Goal: Information Seeking & Learning: Check status

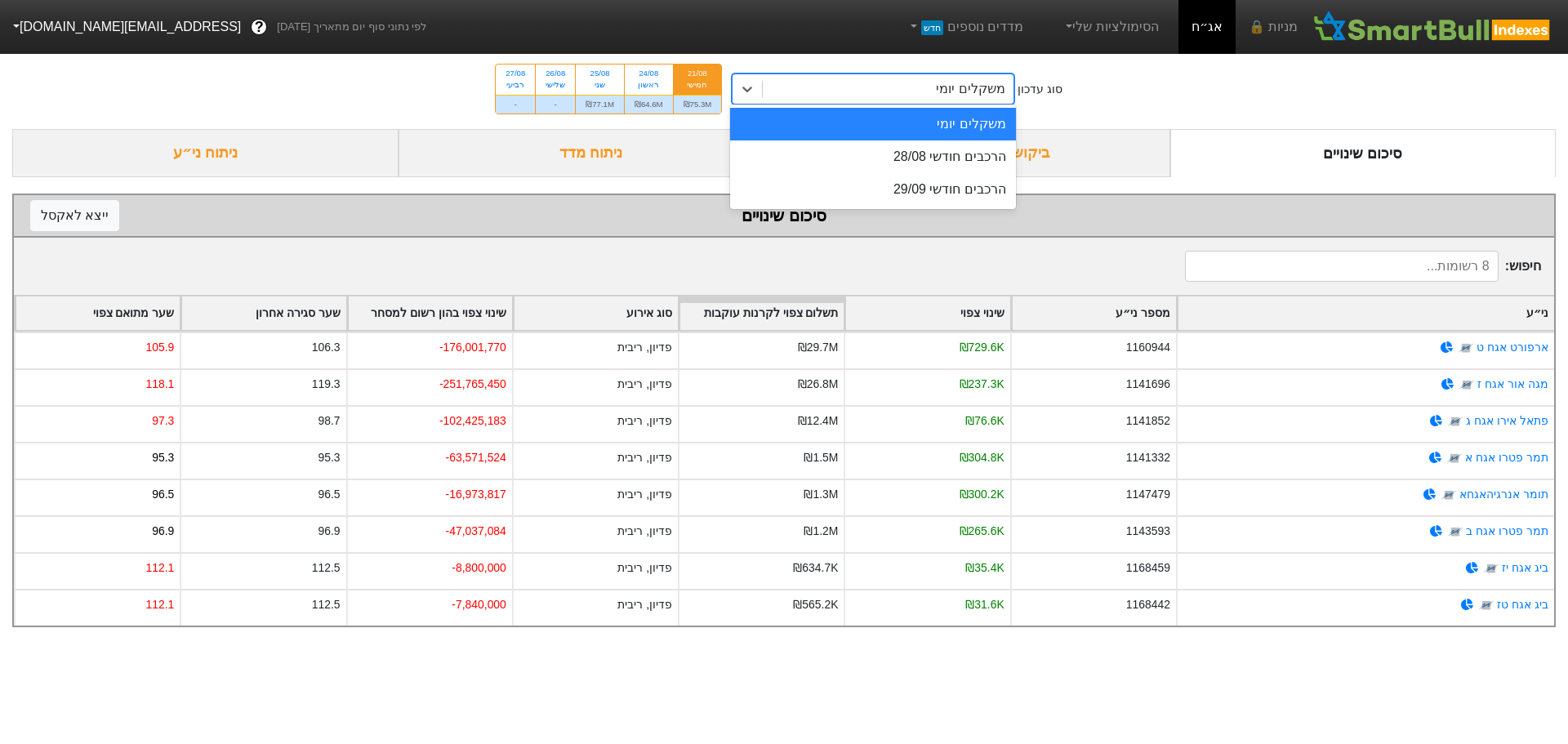
click at [945, 89] on div "משקלים יומי" at bounding box center [971, 89] width 69 height 20
click at [940, 149] on div "הרכבים חודשי 28/08" at bounding box center [873, 157] width 286 height 33
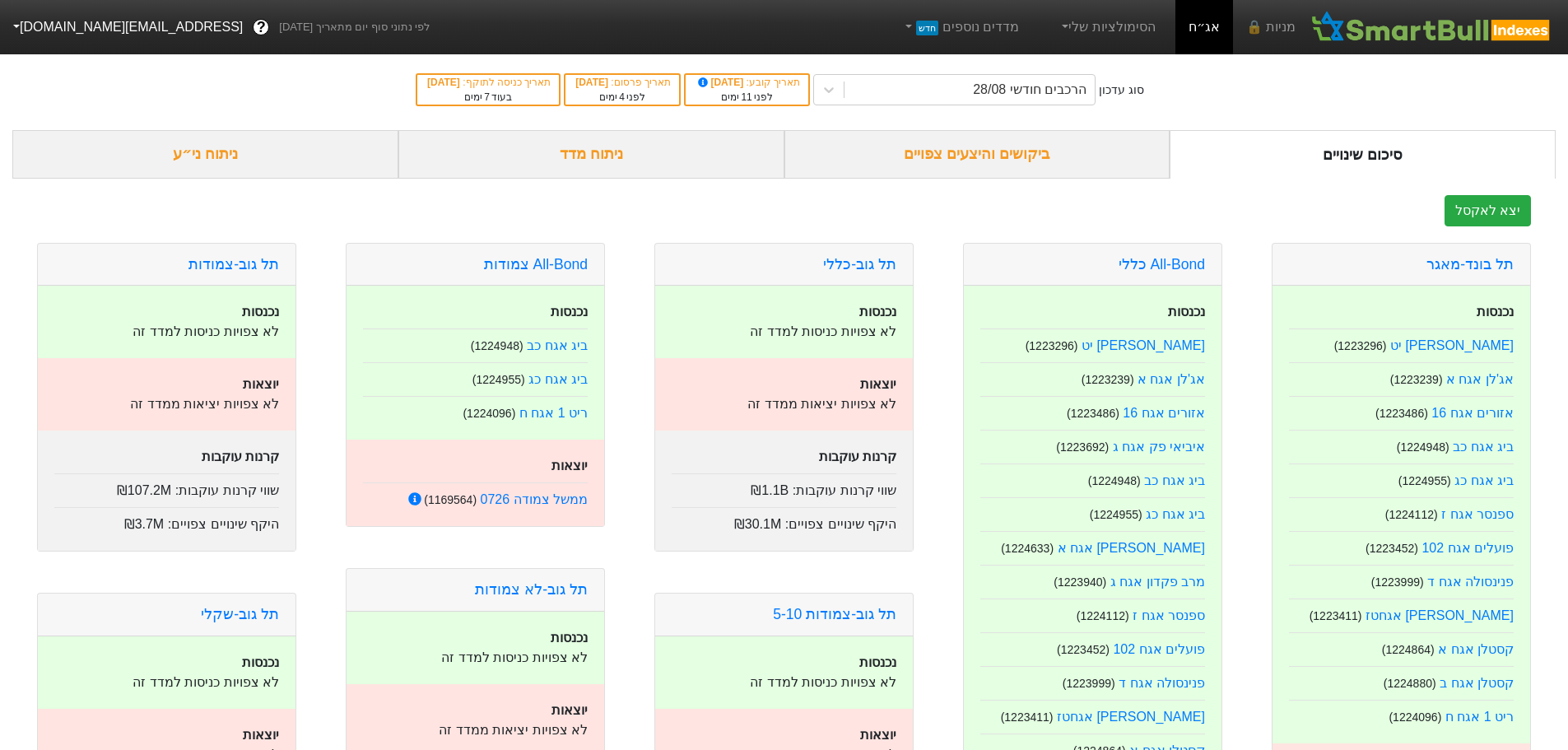
click at [981, 153] on div "ביקושים והיצעים צפויים" at bounding box center [977, 154] width 386 height 49
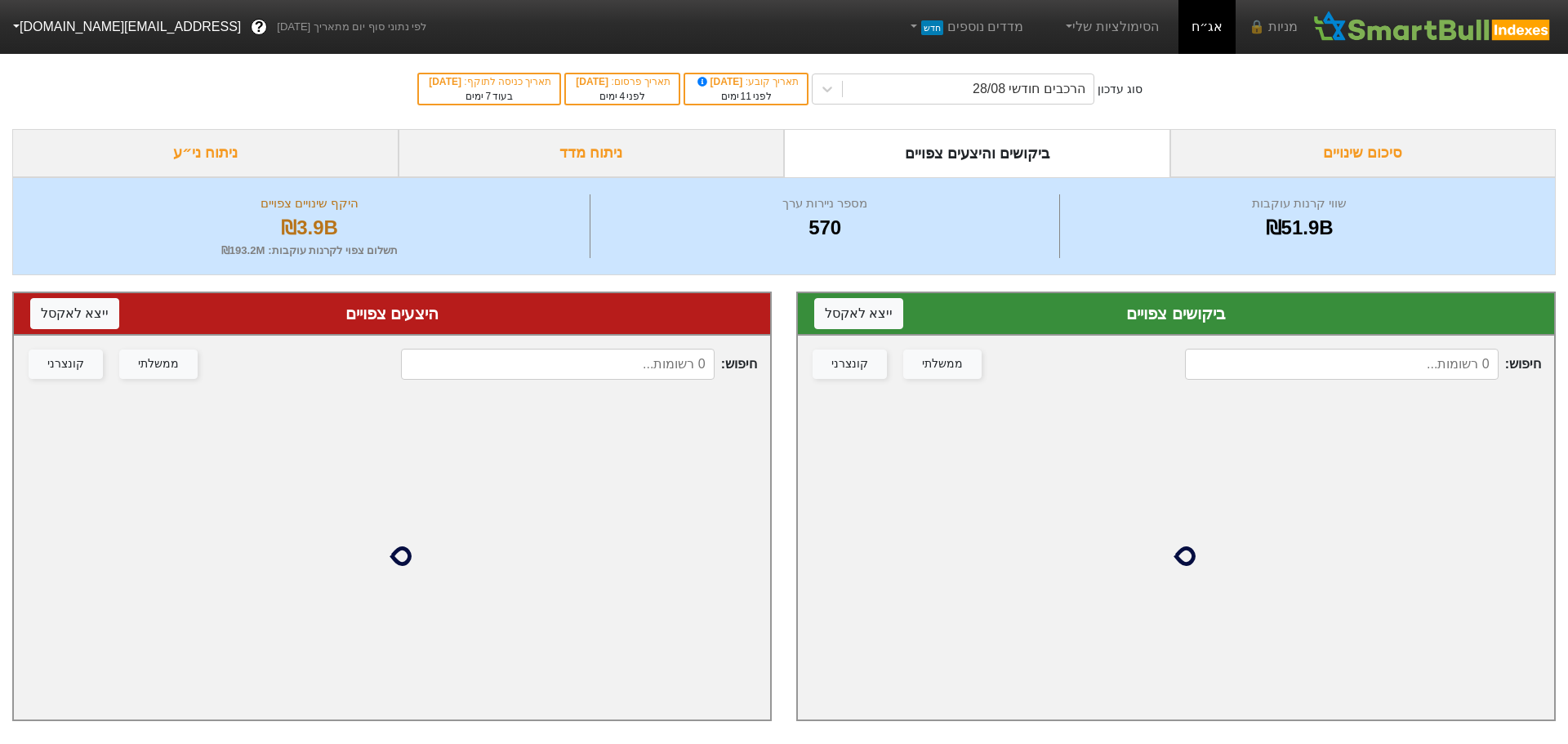
click at [561, 365] on input at bounding box center [558, 364] width 313 height 31
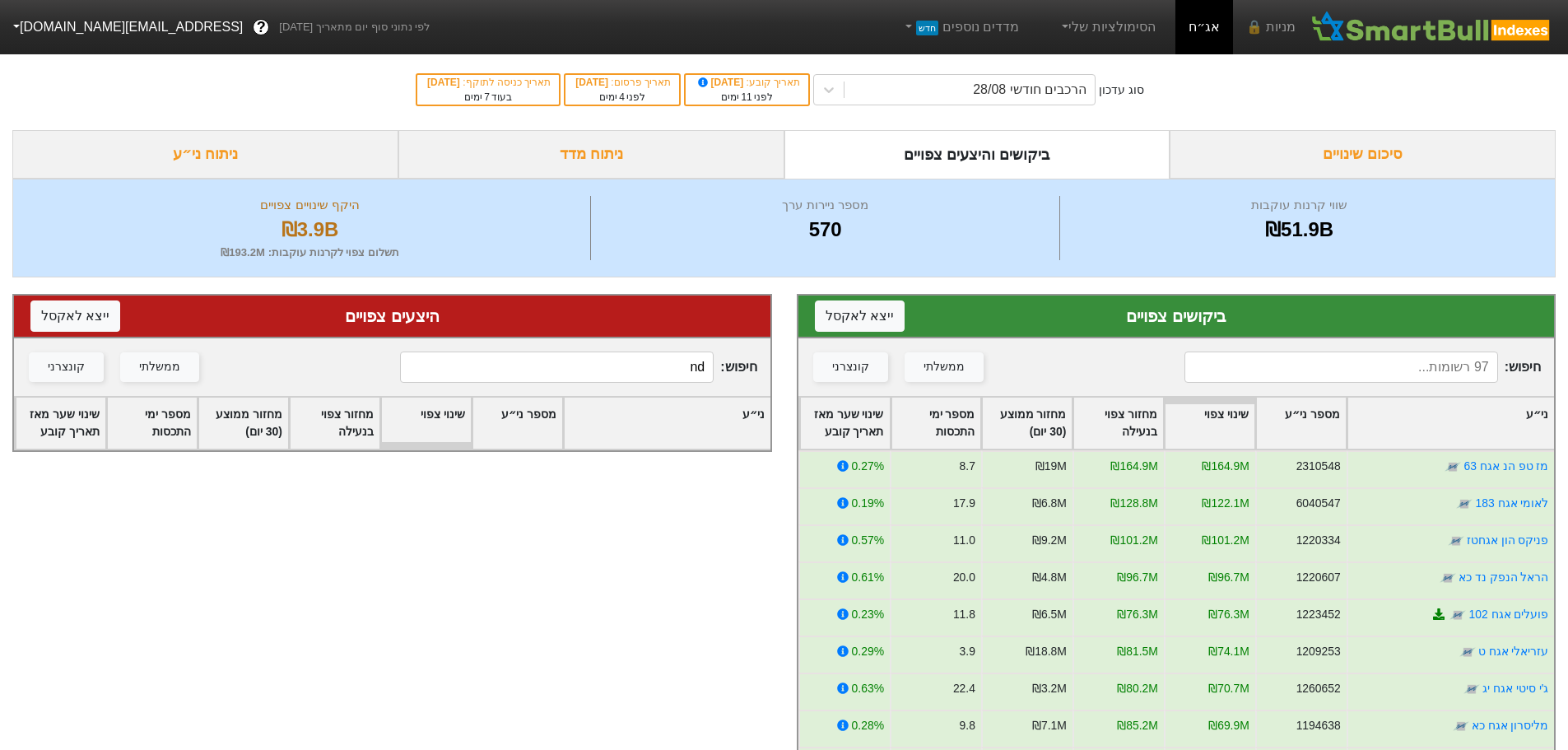
type input "n"
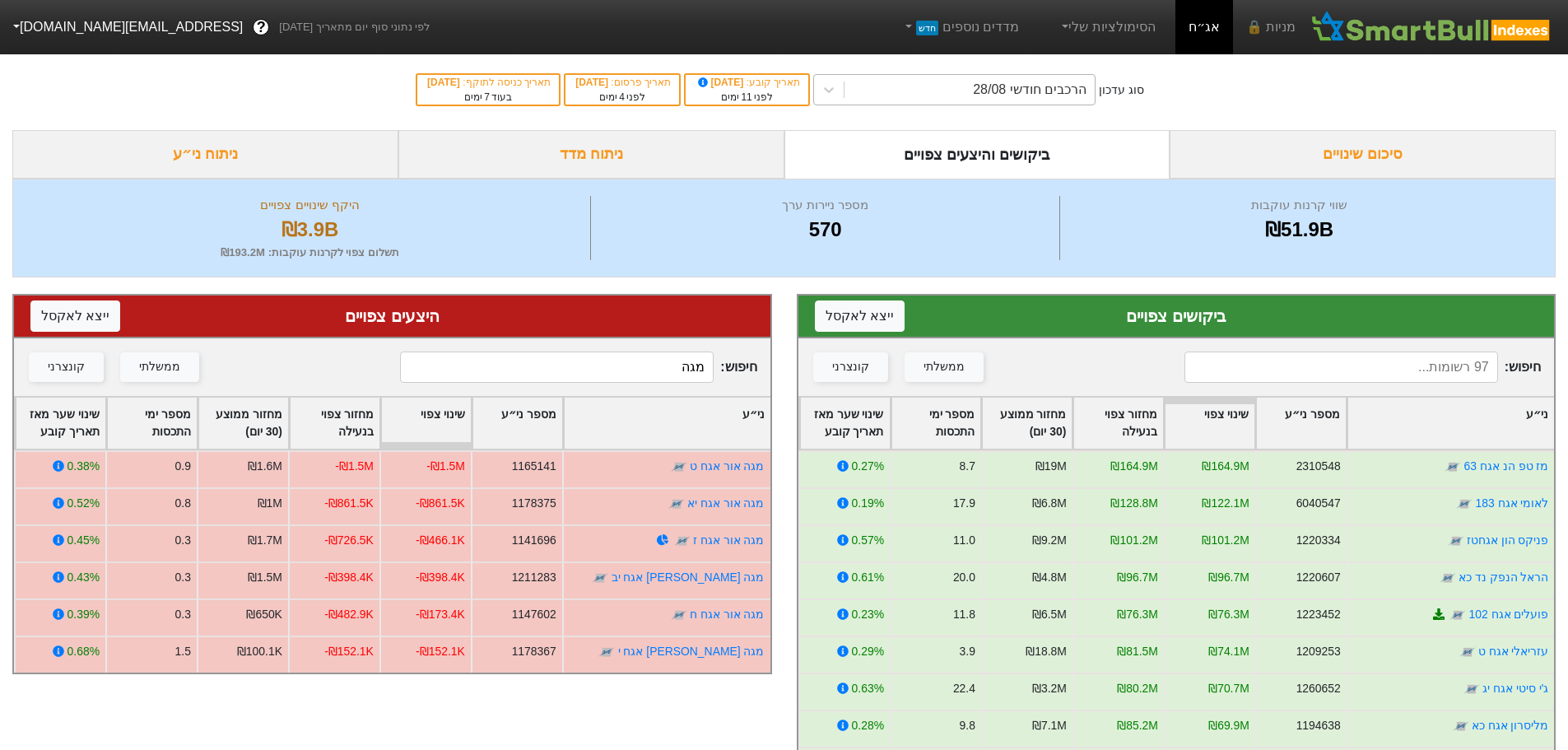
type input "מגה"
click at [968, 90] on div "הרכבים חודשי 28/08" at bounding box center [970, 89] width 251 height 29
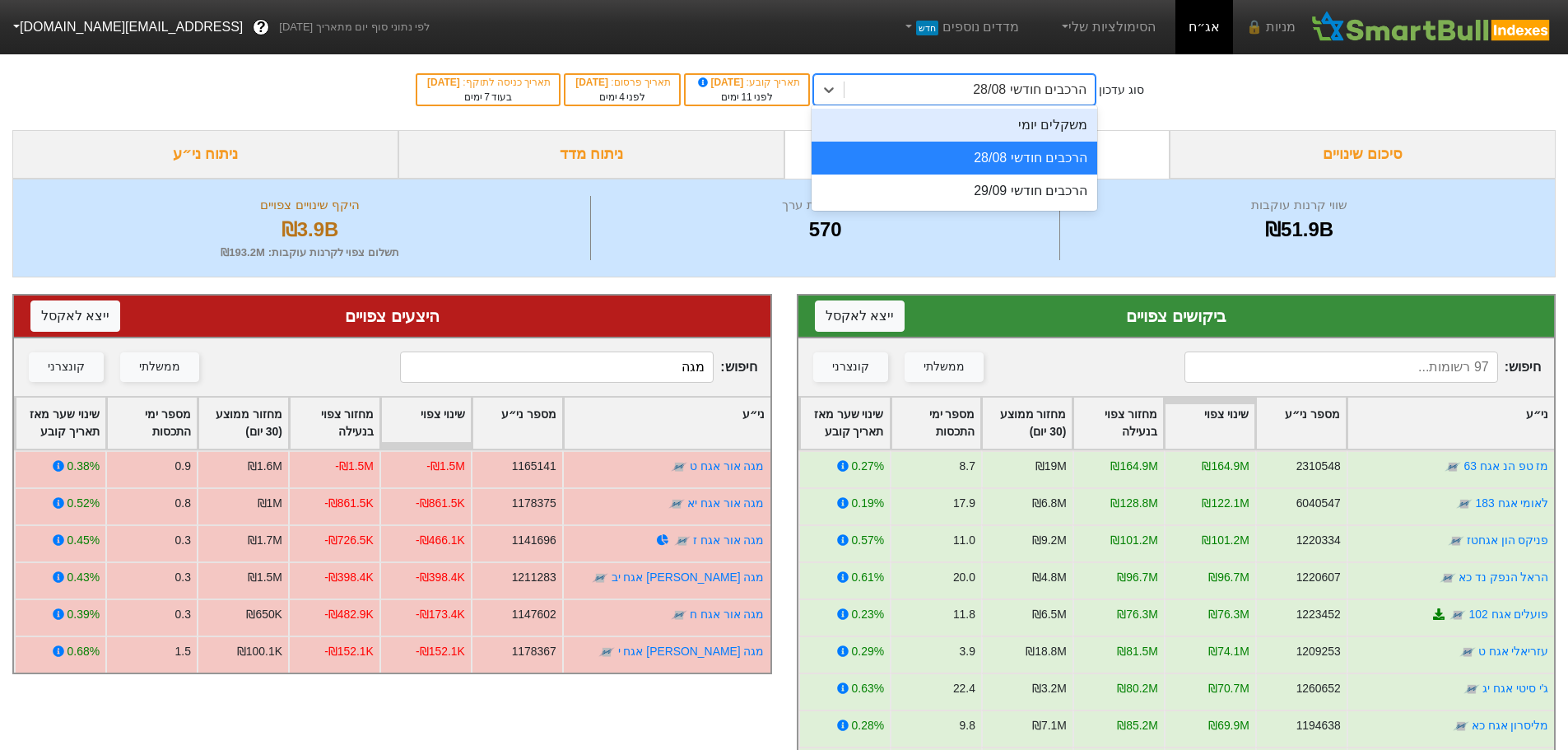
click at [987, 122] on div "משקלים יומי" at bounding box center [954, 125] width 285 height 33
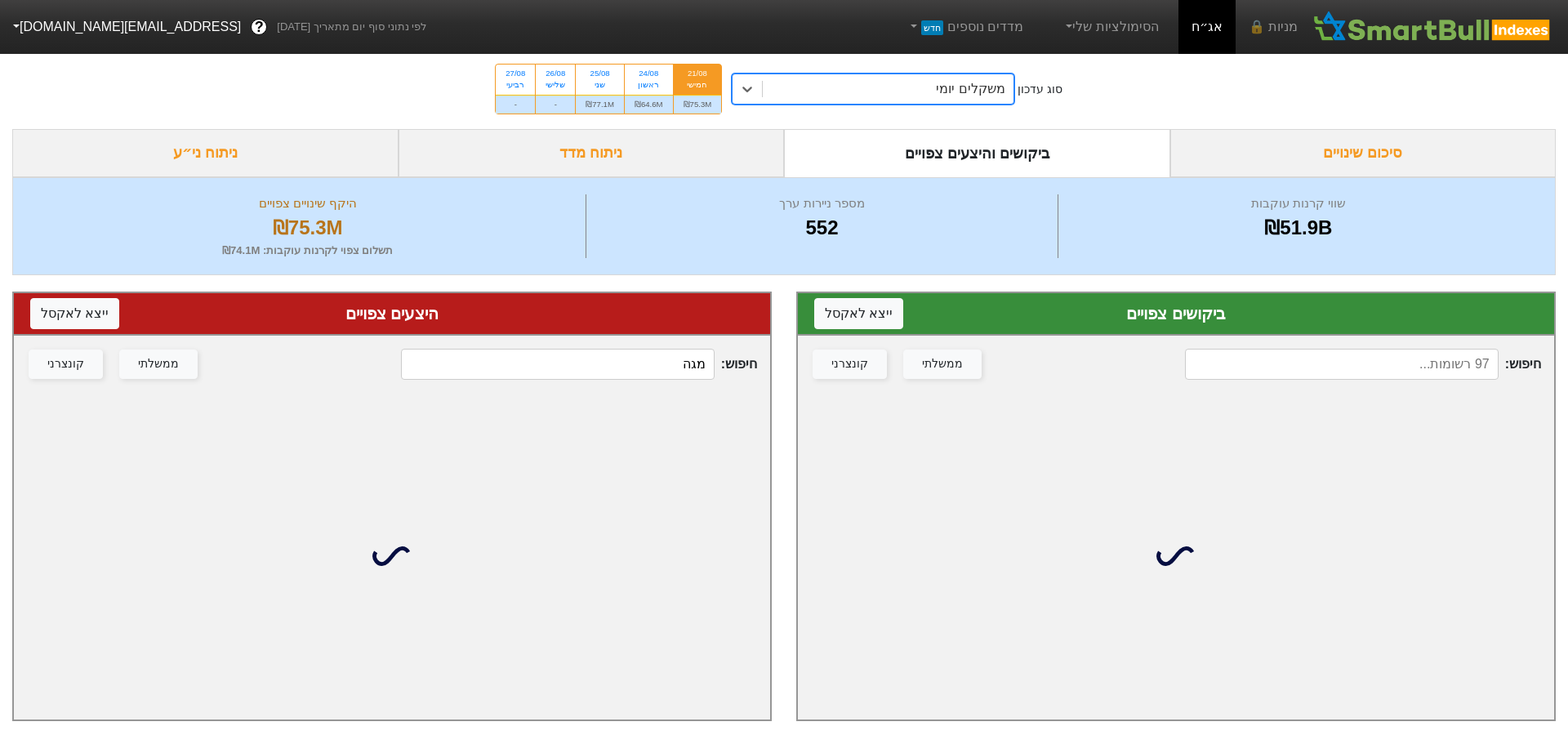
click at [1359, 154] on div "סיכום שינויים" at bounding box center [1363, 153] width 386 height 48
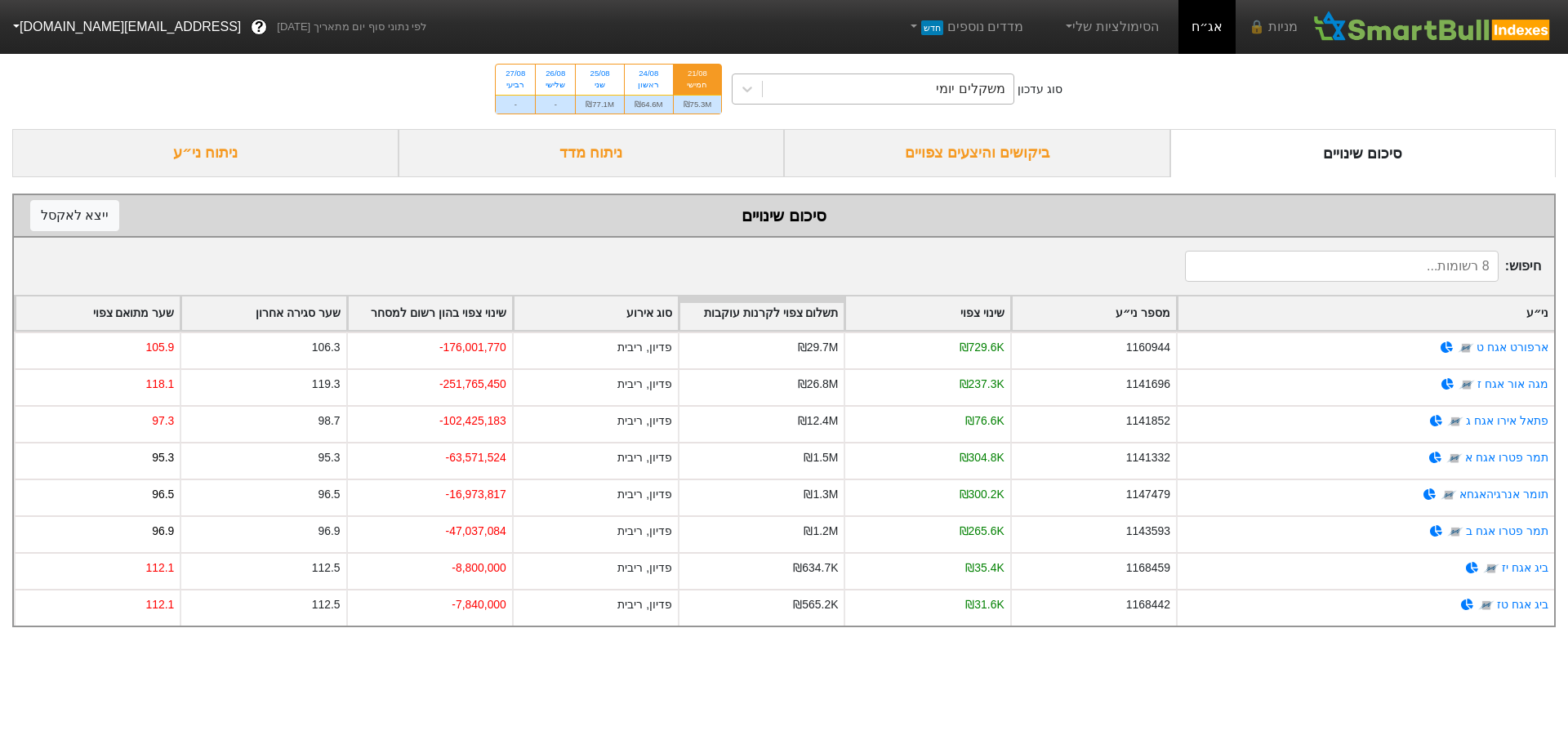
click at [898, 98] on div "משקלים יומי" at bounding box center [887, 89] width 250 height 29
click at [646, 78] on div "24/08" at bounding box center [648, 73] width 28 height 11
click at [646, 75] on input "24/08 ראשון ₪64.6M" at bounding box center [643, 70] width 10 height 10
radio input "true"
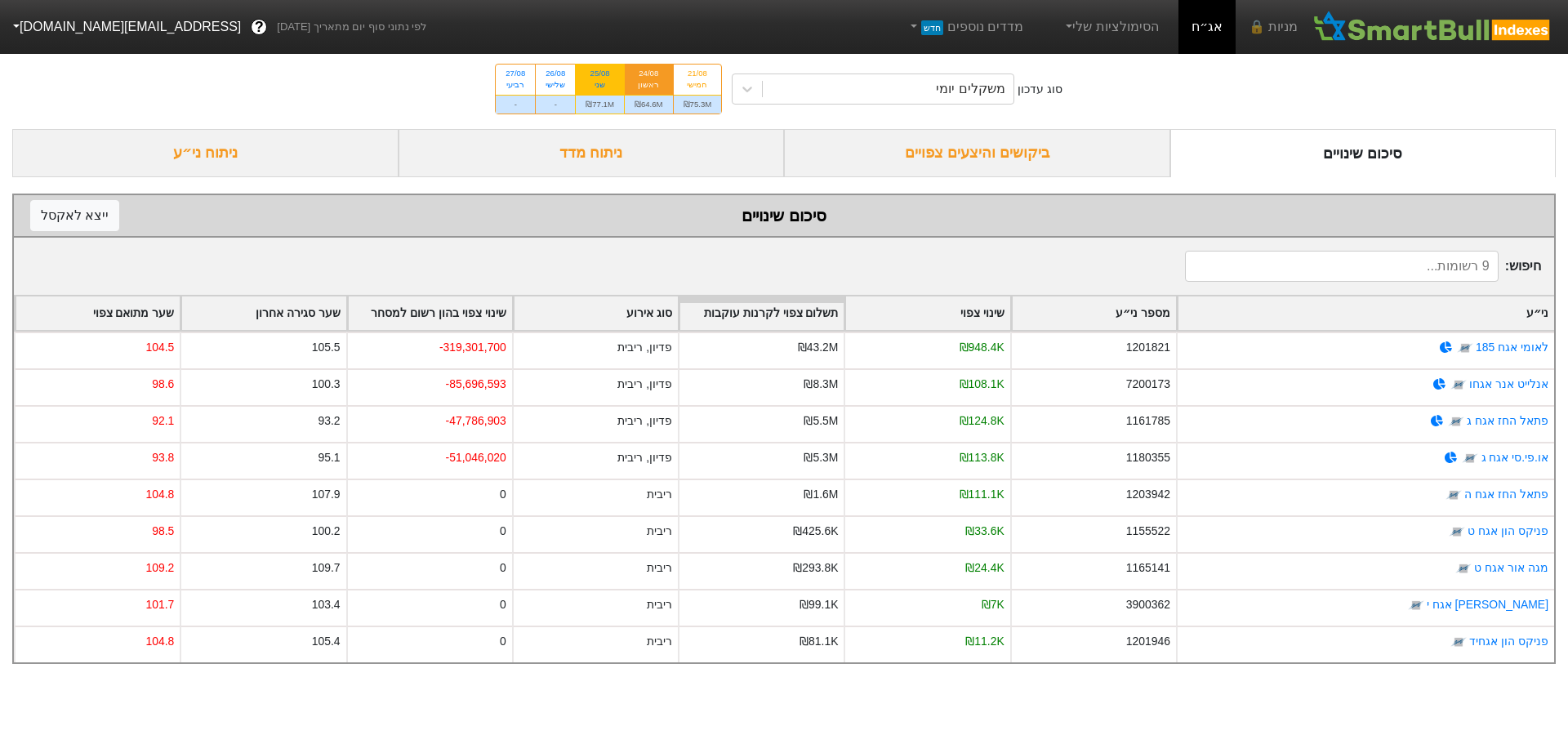
click at [604, 77] on div "25/08" at bounding box center [599, 73] width 28 height 11
click at [601, 75] on input "25/08 שני ₪77.1M" at bounding box center [595, 70] width 10 height 10
radio input "true"
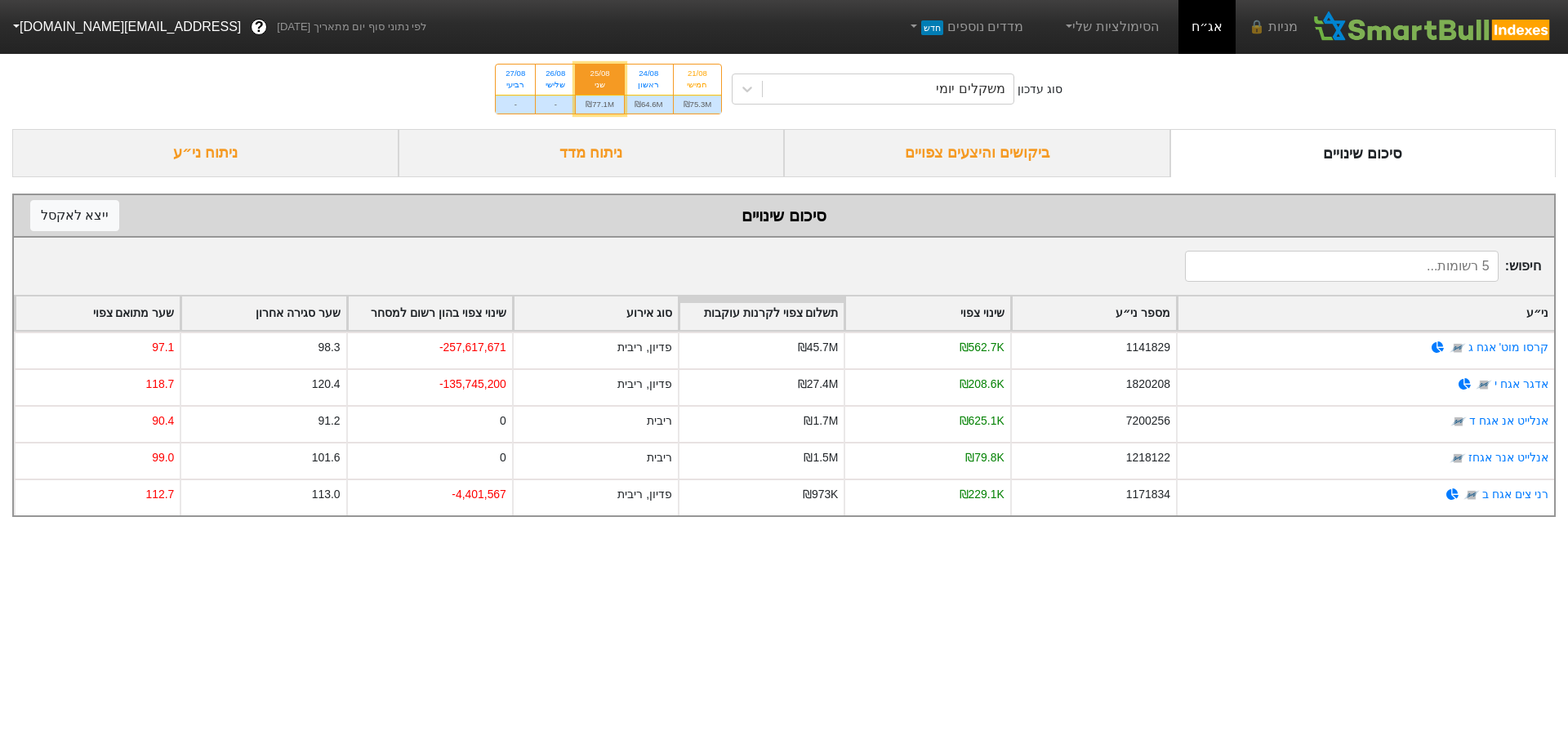
click at [638, 65] on input "24/08 ראשון ₪64.6M" at bounding box center [643, 70] width 10 height 10
radio input "true"
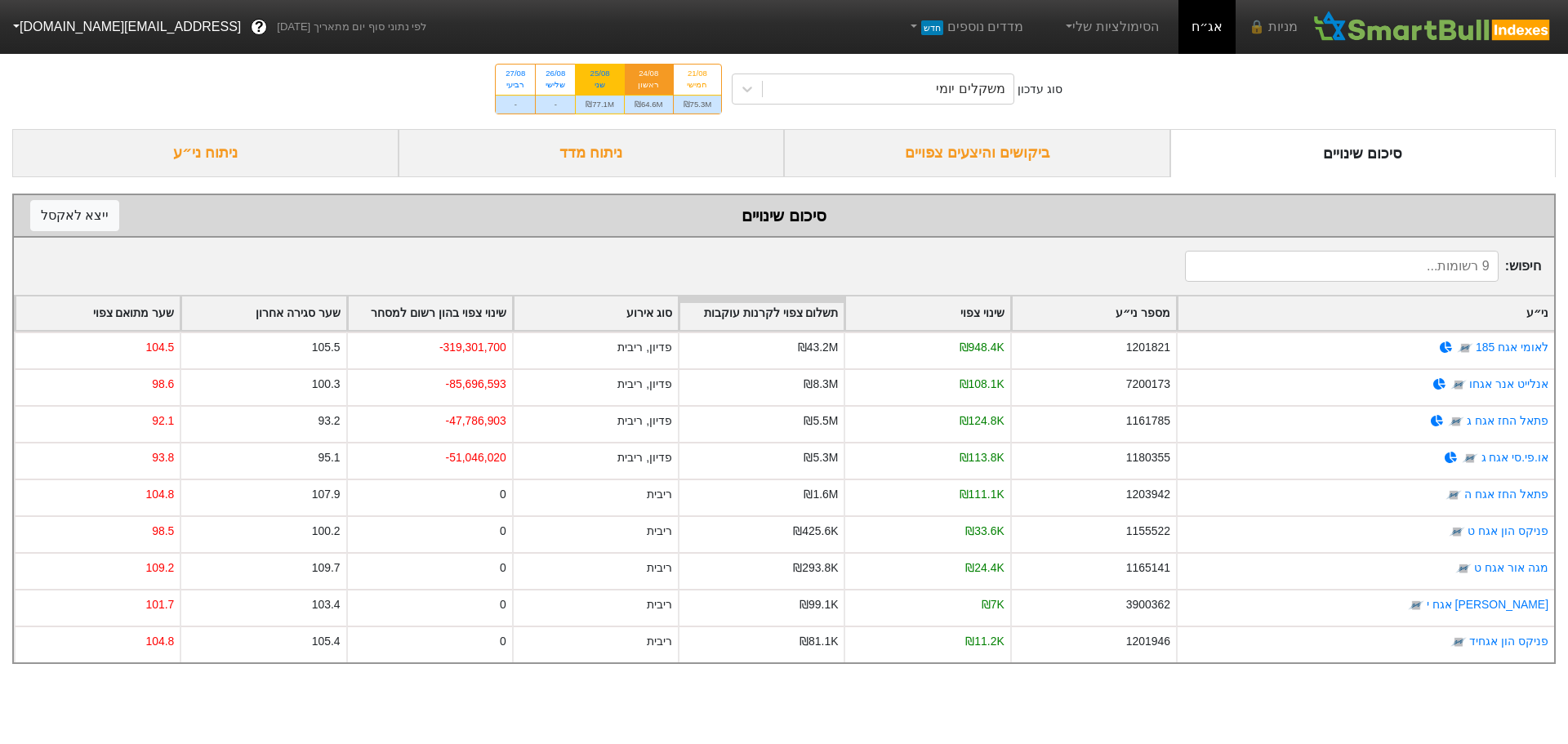
click at [604, 75] on div "25/08" at bounding box center [599, 73] width 28 height 11
click at [601, 75] on input "25/08 שני ₪77.1M" at bounding box center [595, 70] width 10 height 10
radio input "true"
